Goal: Information Seeking & Learning: Learn about a topic

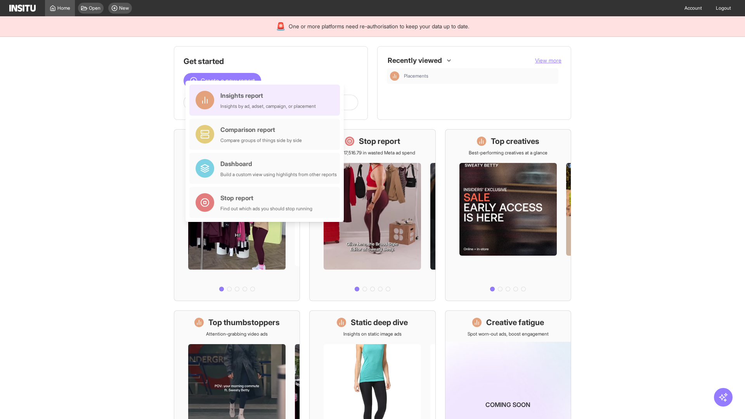
click at [267, 100] on div "Insights report Insights by ad, adset, campaign, or placement" at bounding box center [267, 100] width 95 height 19
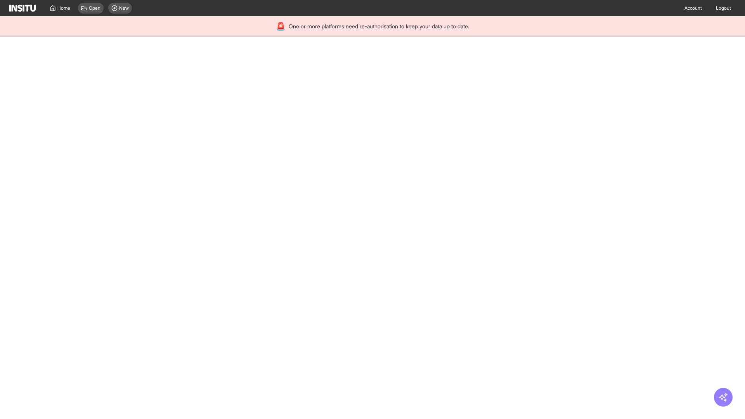
select select "**"
